Goal: Information Seeking & Learning: Learn about a topic

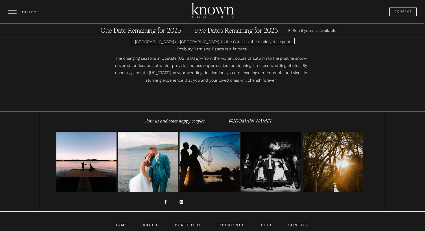
scroll to position [3483, 0]
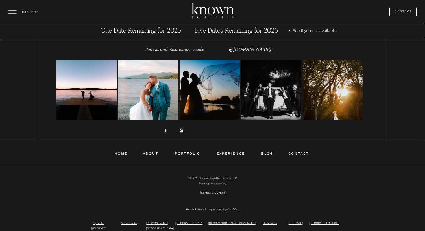
click at [181, 132] on icon at bounding box center [181, 130] width 5 height 5
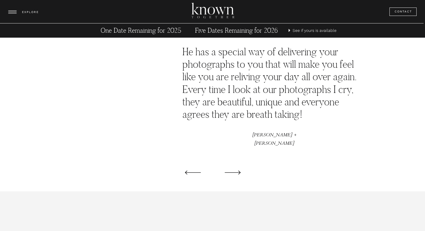
scroll to position [977, 0]
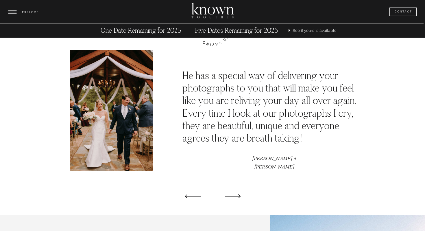
click at [235, 197] on icon at bounding box center [232, 196] width 21 height 21
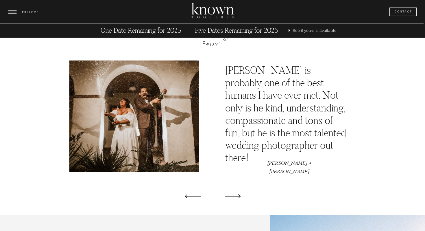
click at [235, 197] on icon at bounding box center [232, 196] width 21 height 21
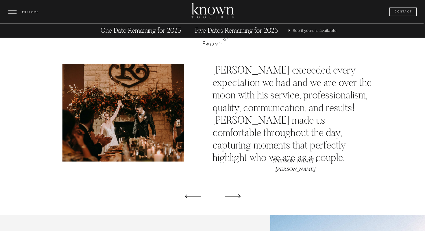
click at [235, 197] on icon at bounding box center [232, 196] width 21 height 21
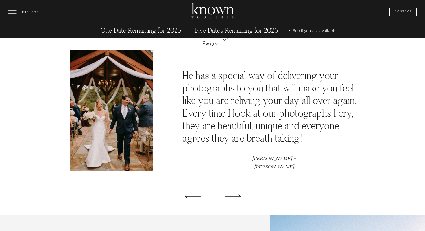
click at [235, 197] on icon at bounding box center [232, 196] width 21 height 21
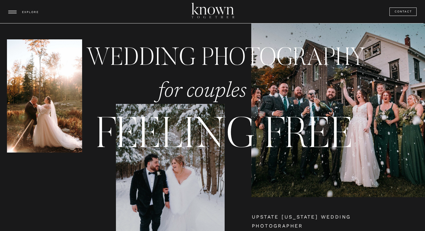
click at [5, 10] on div at bounding box center [212, 11] width 425 height 23
click at [13, 11] on icon at bounding box center [12, 11] width 8 height 3
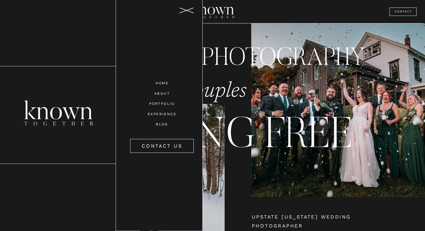
click at [155, 104] on nav "PORTFOLIO" at bounding box center [162, 103] width 41 height 5
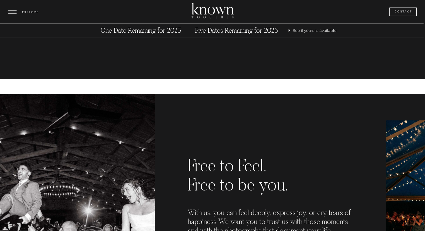
scroll to position [345, 0]
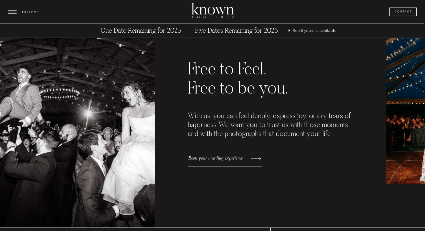
click at [251, 31] on h3 "Five Dates Remaining for 2026" at bounding box center [237, 30] width 108 height 9
